Goal: Information Seeking & Learning: Learn about a topic

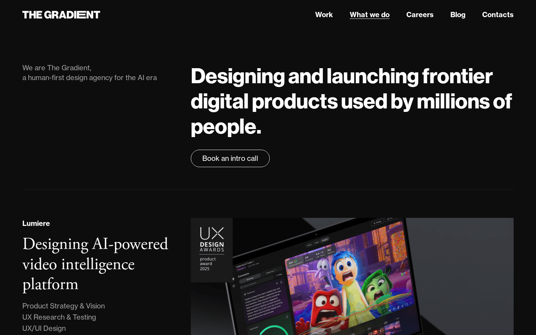
click at [363, 16] on link "What we do" at bounding box center [370, 14] width 40 height 10
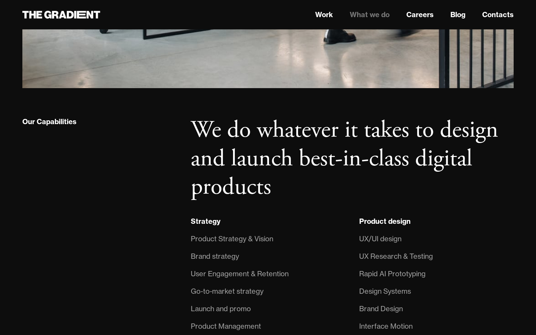
scroll to position [450, 0]
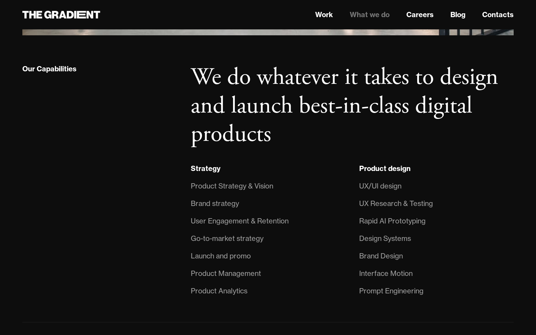
click at [235, 184] on div "Product Strategy & Vision" at bounding box center [232, 185] width 82 height 11
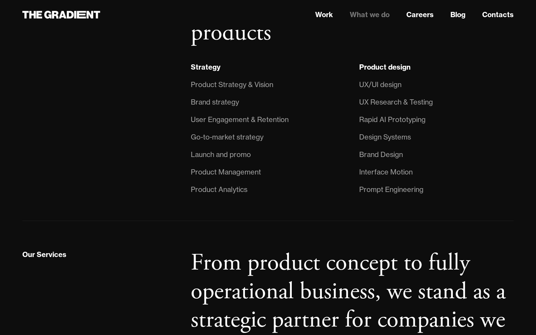
scroll to position [488, 0]
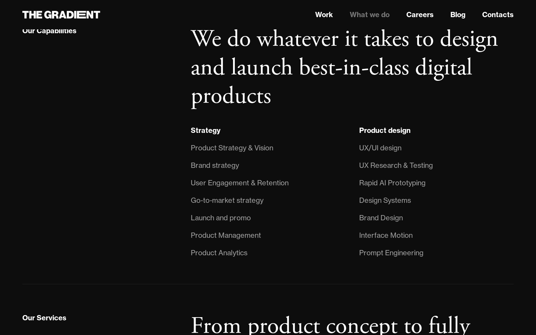
click at [387, 130] on strong "Product design" at bounding box center [384, 130] width 51 height 9
drag, startPoint x: 373, startPoint y: 152, endPoint x: 371, endPoint y: 172, distance: 19.7
click at [373, 152] on div "UX/UI design" at bounding box center [380, 147] width 42 height 11
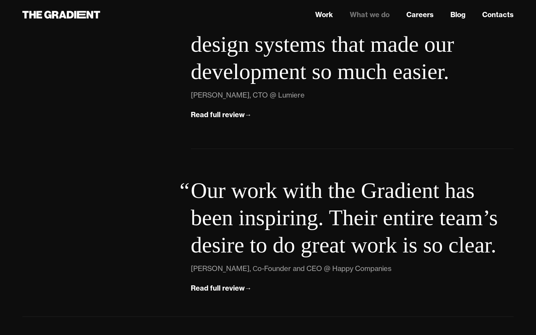
scroll to position [2474, 0]
